Goal: Task Accomplishment & Management: Use online tool/utility

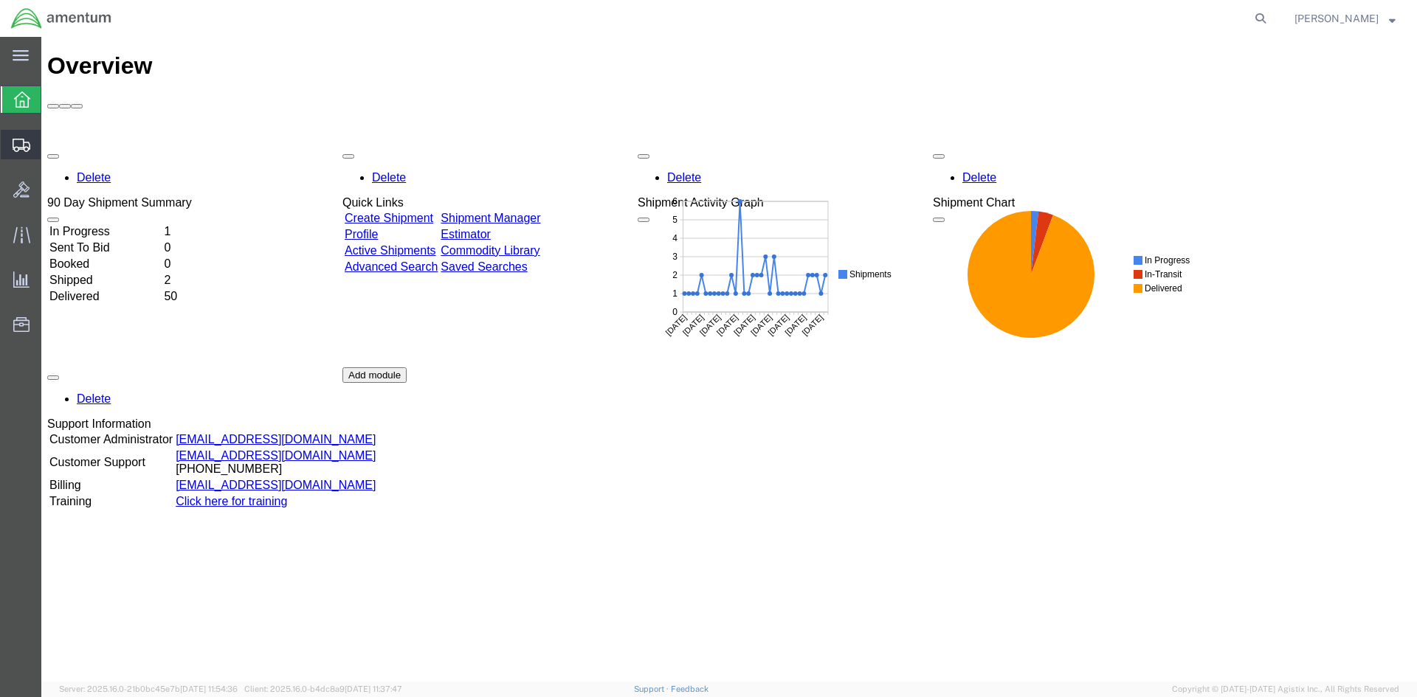
click at [0, 0] on span "Shipment Manager" at bounding box center [0, 0] width 0 height 0
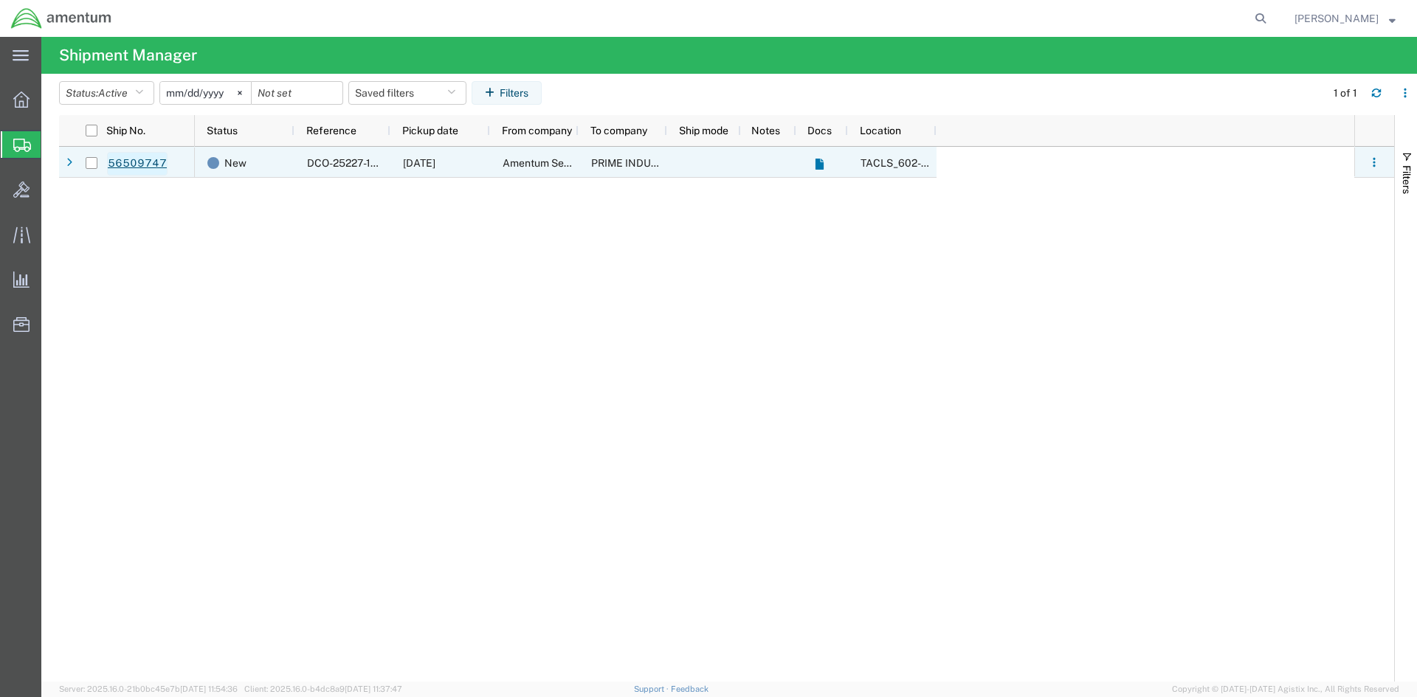
click at [144, 162] on link "56509747" at bounding box center [137, 164] width 61 height 24
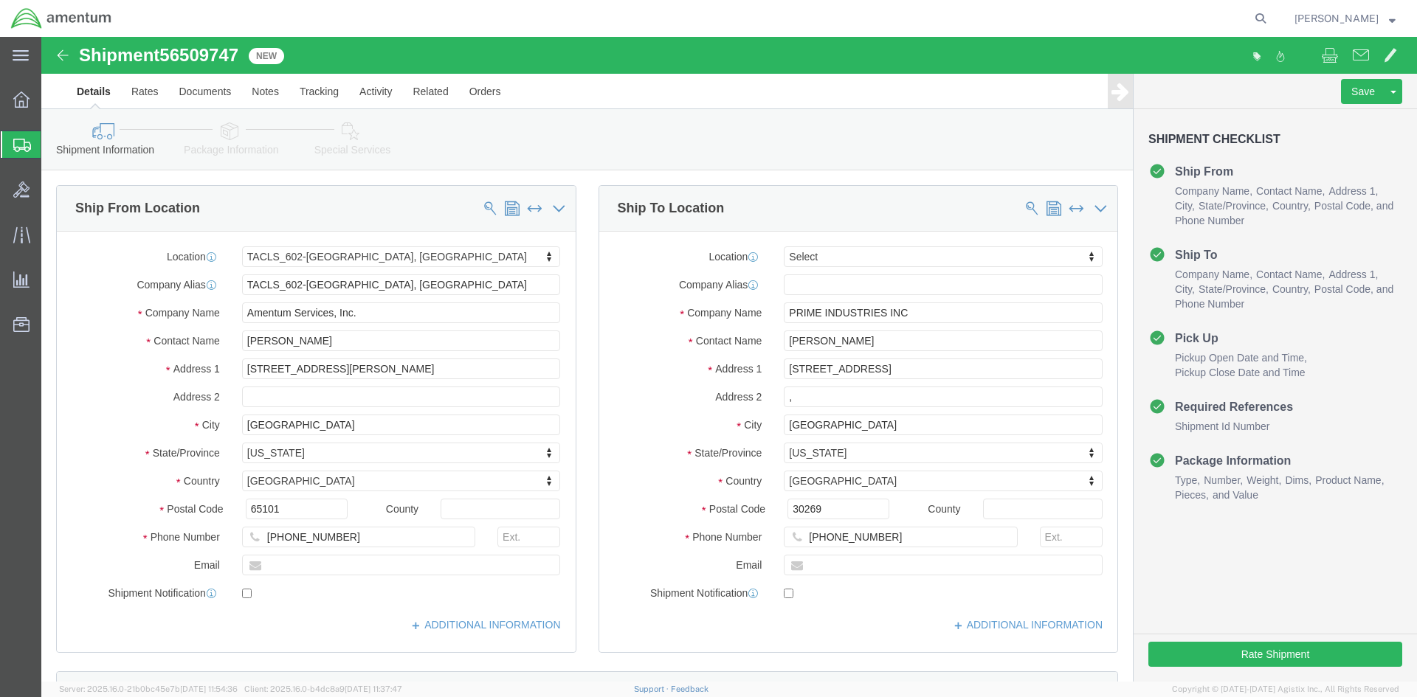
select select "42707"
select select
click button "Rate Shipment"
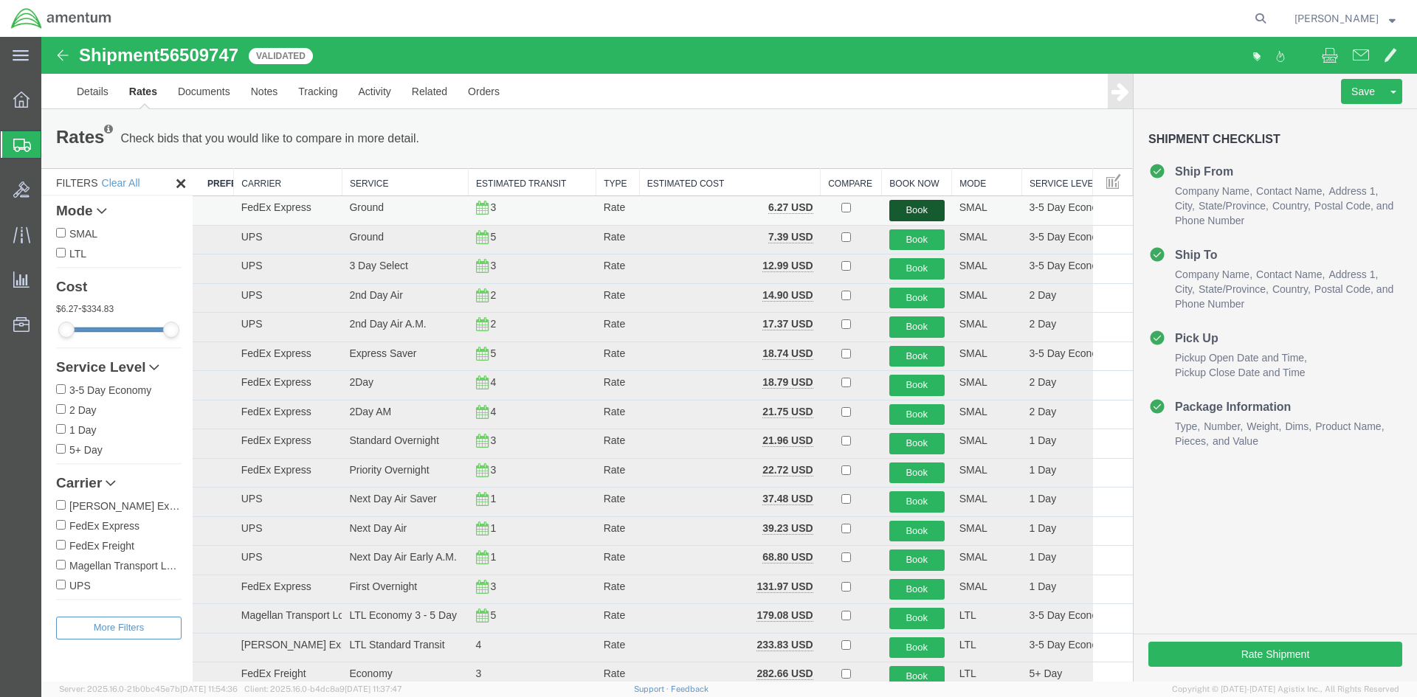
click at [906, 211] on button "Book" at bounding box center [916, 210] width 55 height 21
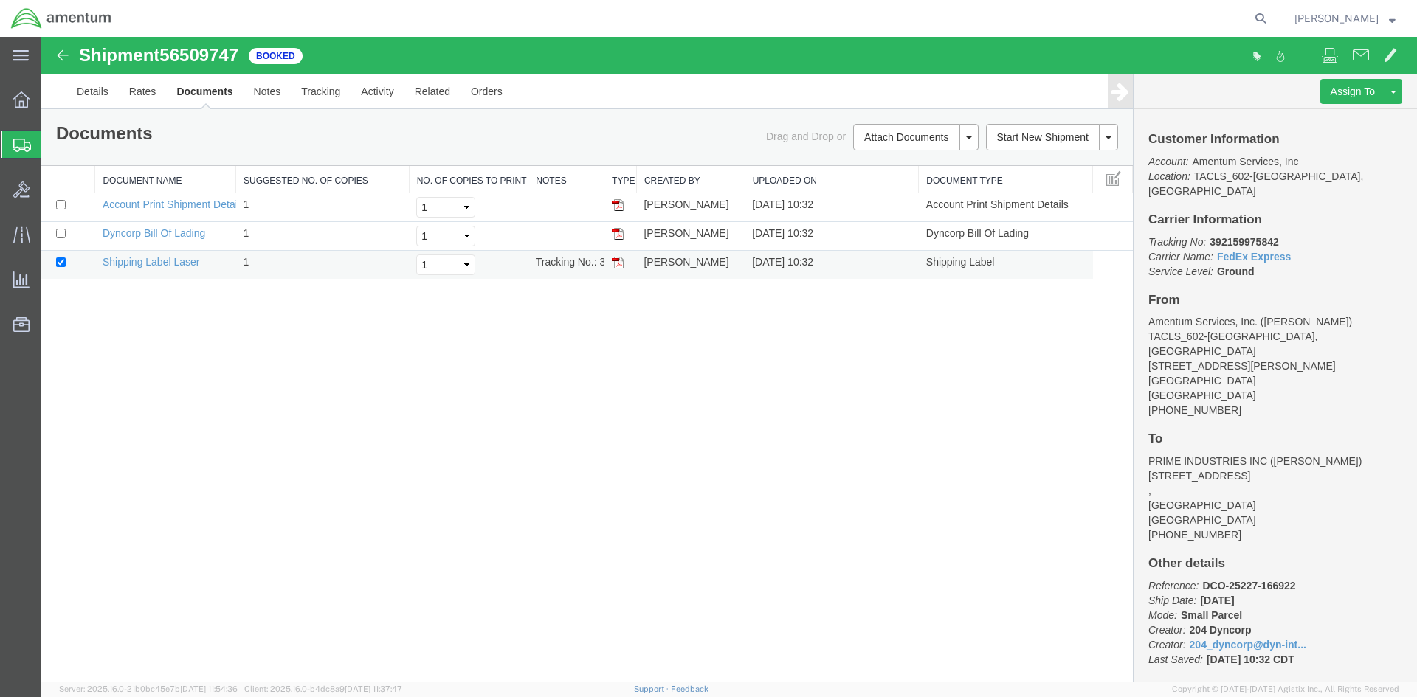
click at [620, 260] on img at bounding box center [618, 263] width 12 height 12
click at [0, 0] on span "Shipment Manager" at bounding box center [0, 0] width 0 height 0
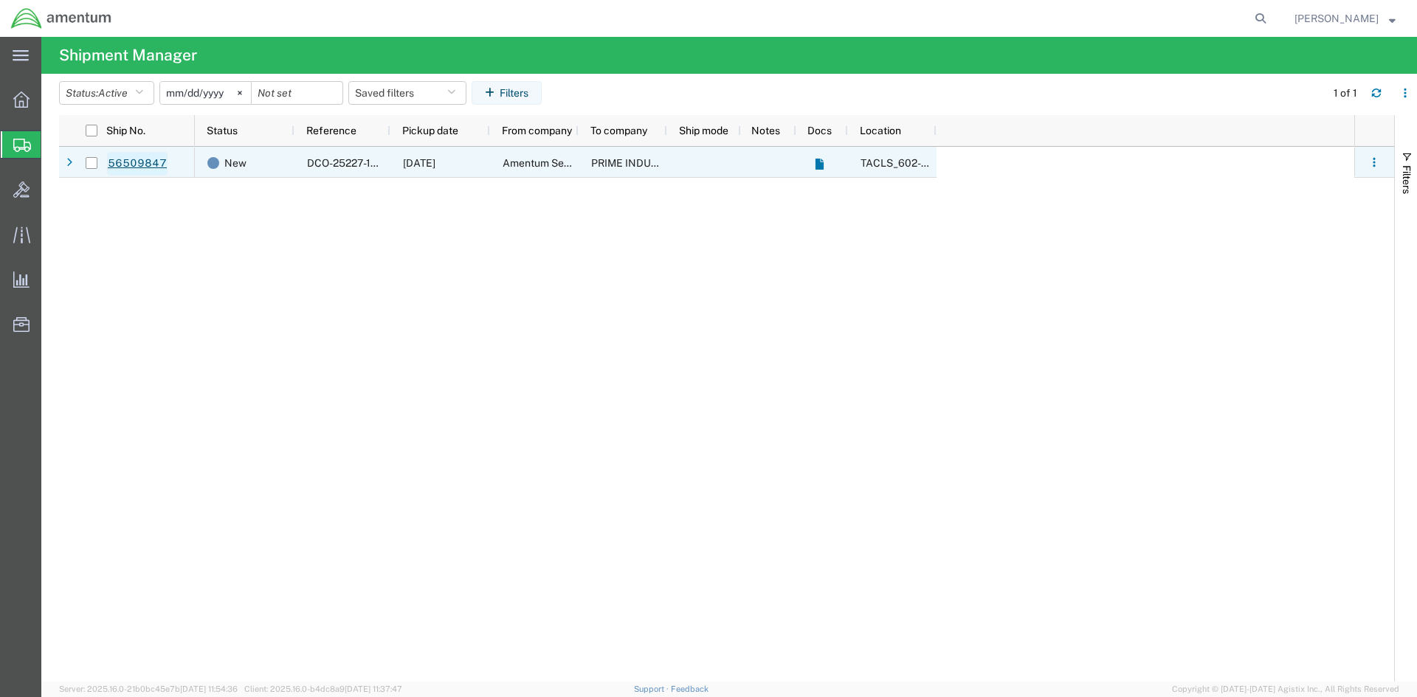
click at [128, 159] on link "56509847" at bounding box center [137, 164] width 61 height 24
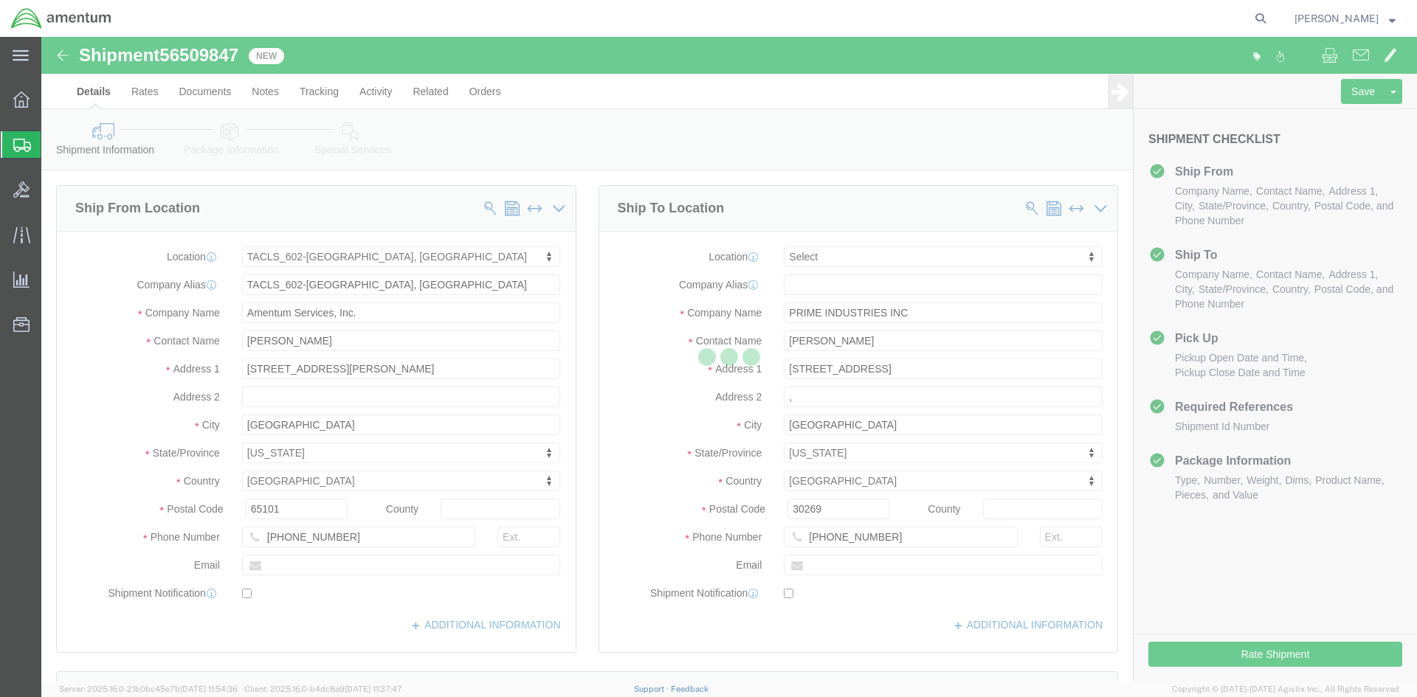
select select "42707"
select select
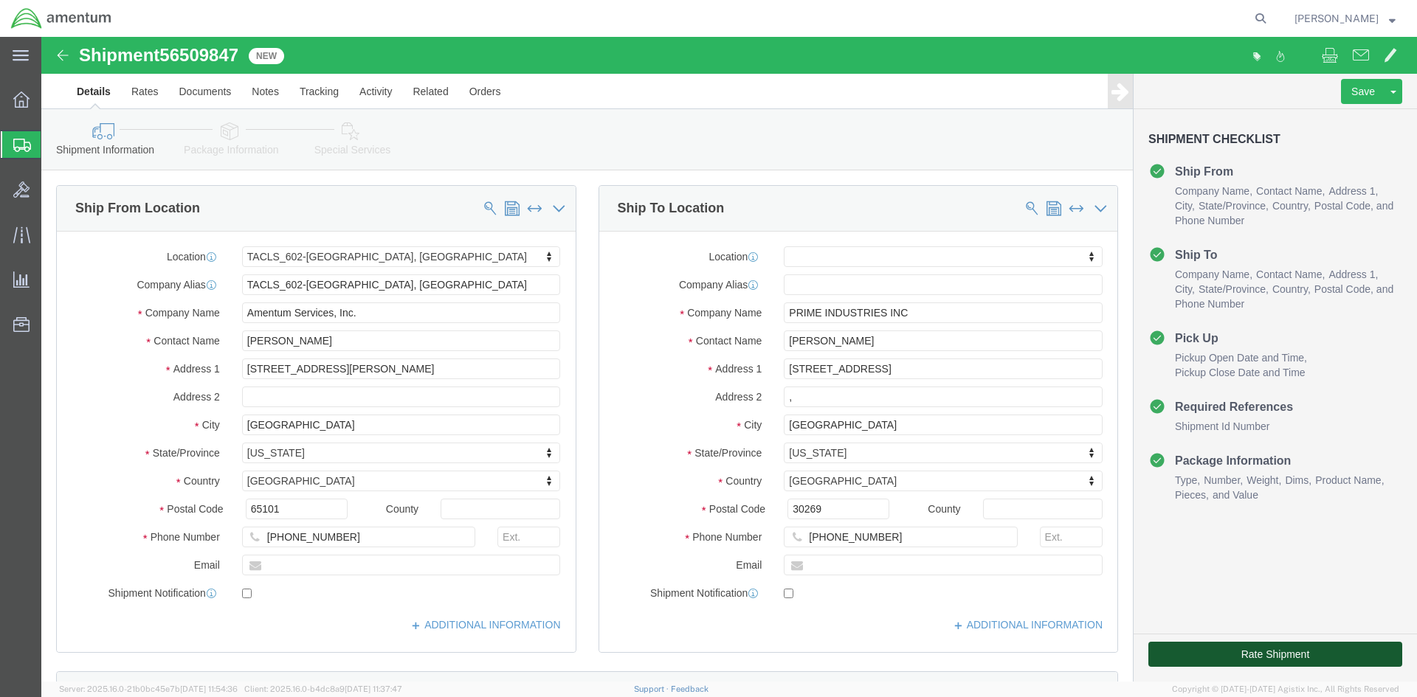
click button "Rate Shipment"
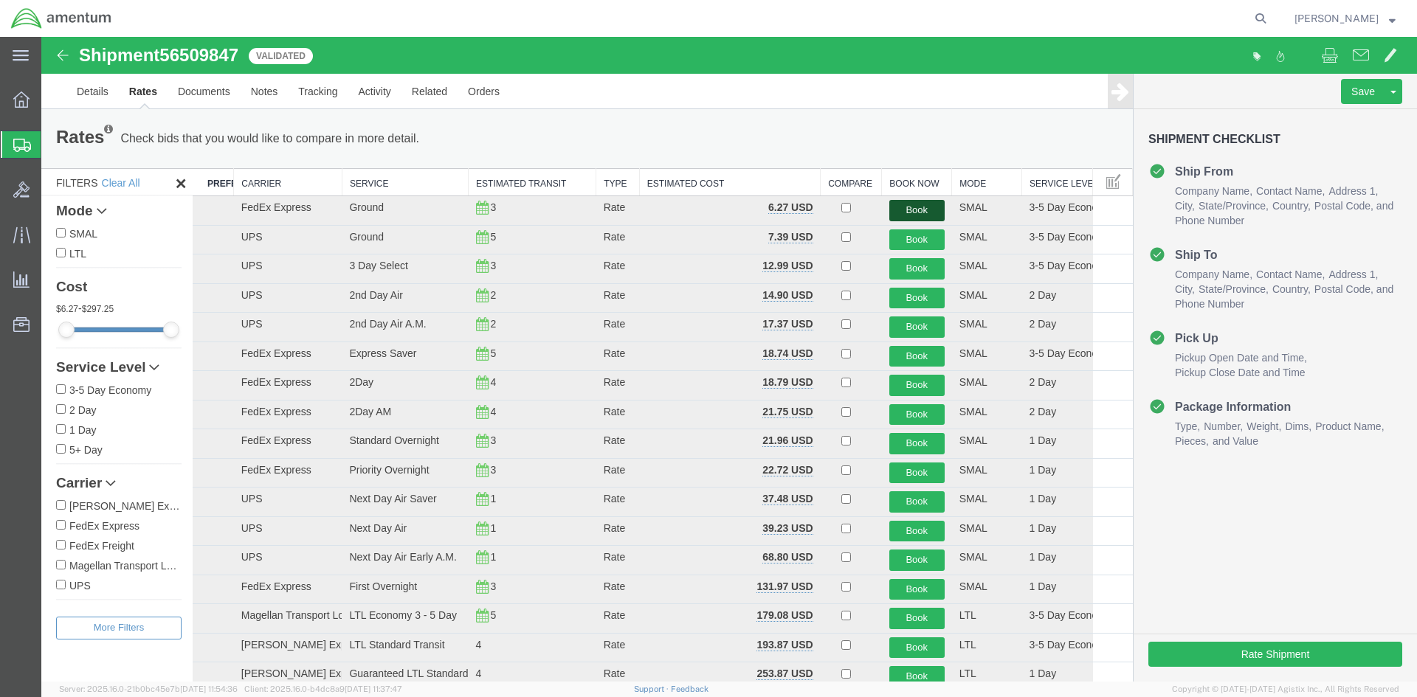
click at [905, 212] on button "Book" at bounding box center [916, 210] width 55 height 21
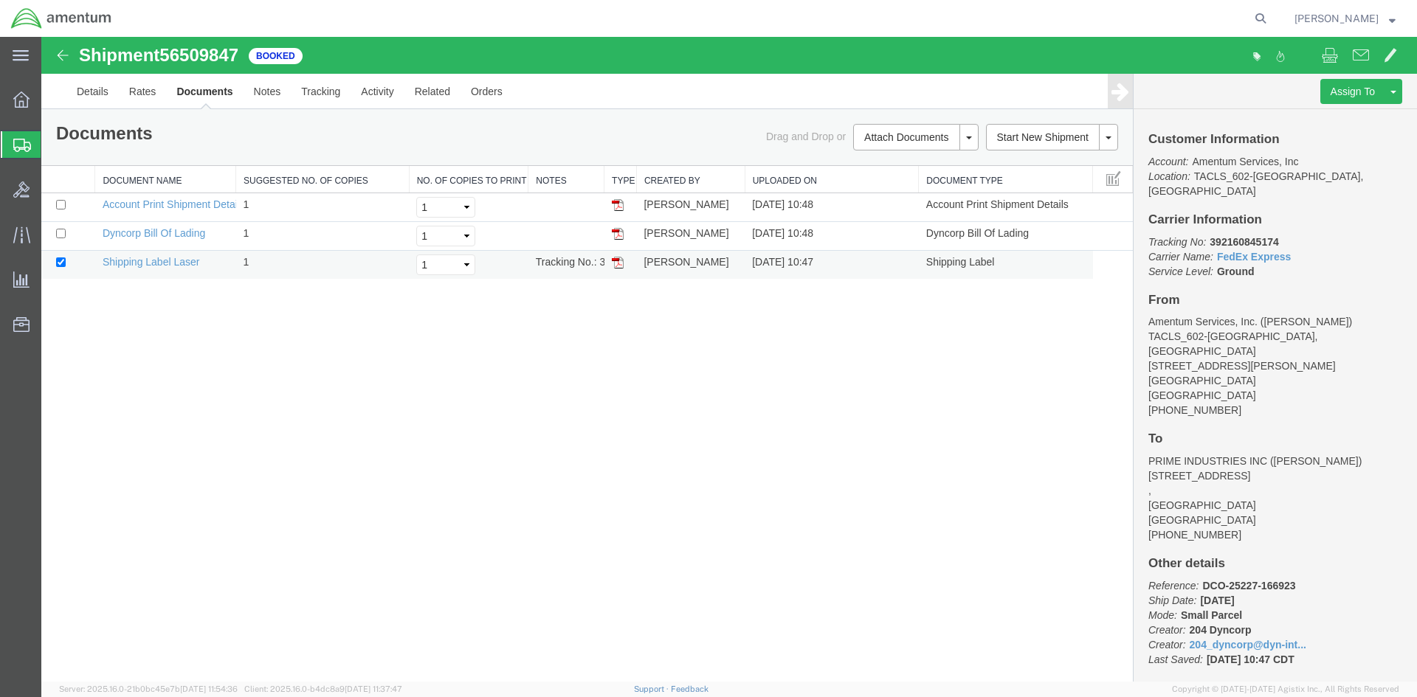
drag, startPoint x: 618, startPoint y: 260, endPoint x: 602, endPoint y: 254, distance: 17.3
click at [618, 260] on img at bounding box center [618, 263] width 12 height 12
